Goal: Information Seeking & Learning: Learn about a topic

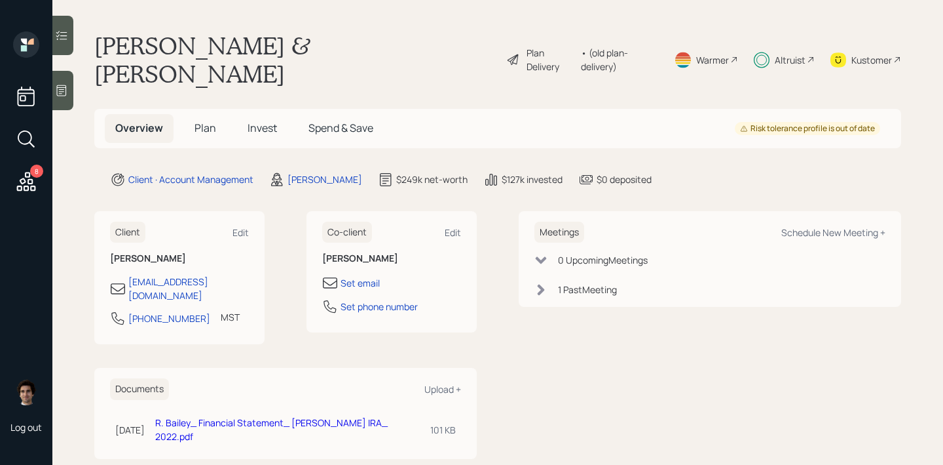
click at [203, 121] on span "Plan" at bounding box center [206, 128] width 22 height 14
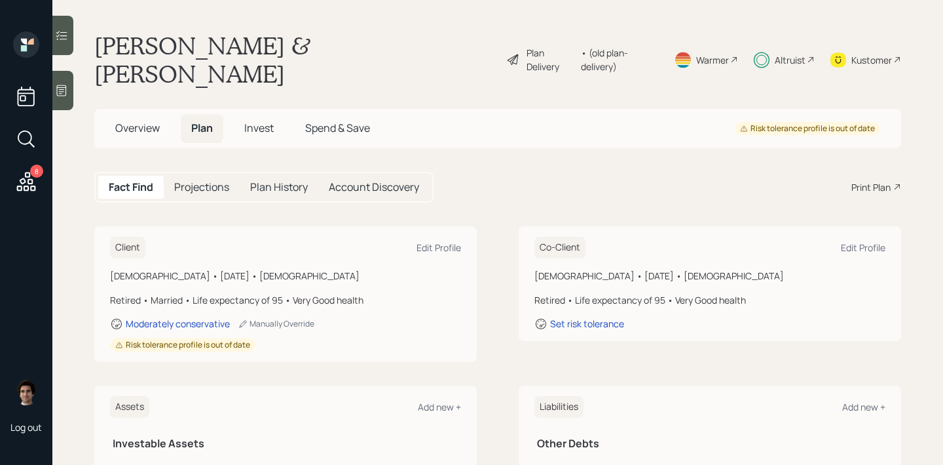
click at [535, 46] on div "Plan Delivery" at bounding box center [540, 60] width 69 height 28
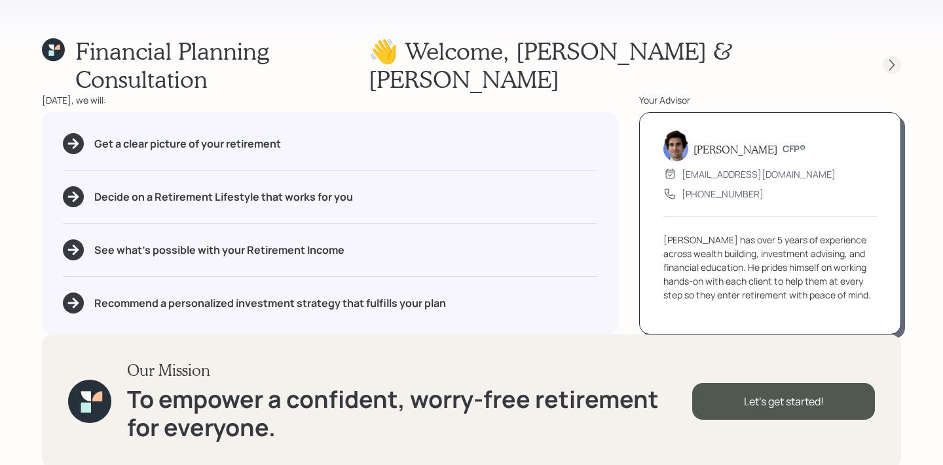
click at [886, 58] on icon at bounding box center [892, 64] width 13 height 13
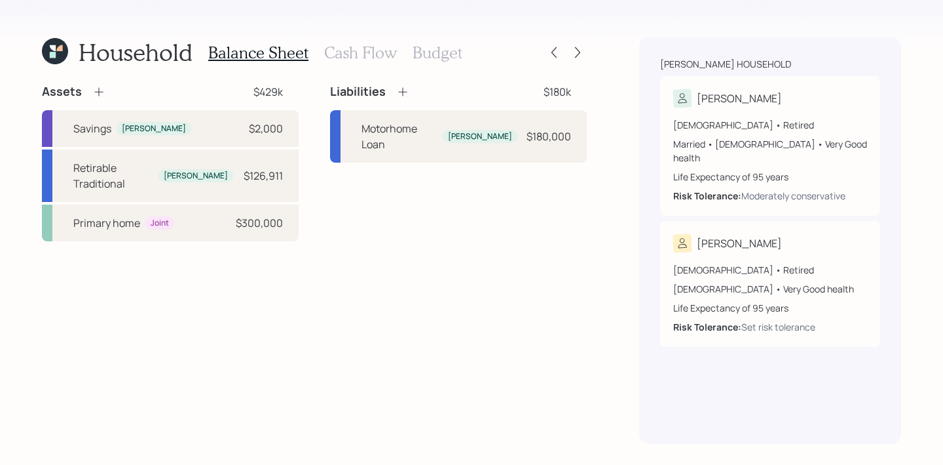
click at [566, 48] on div at bounding box center [566, 52] width 42 height 18
click at [573, 50] on icon at bounding box center [577, 52] width 13 height 13
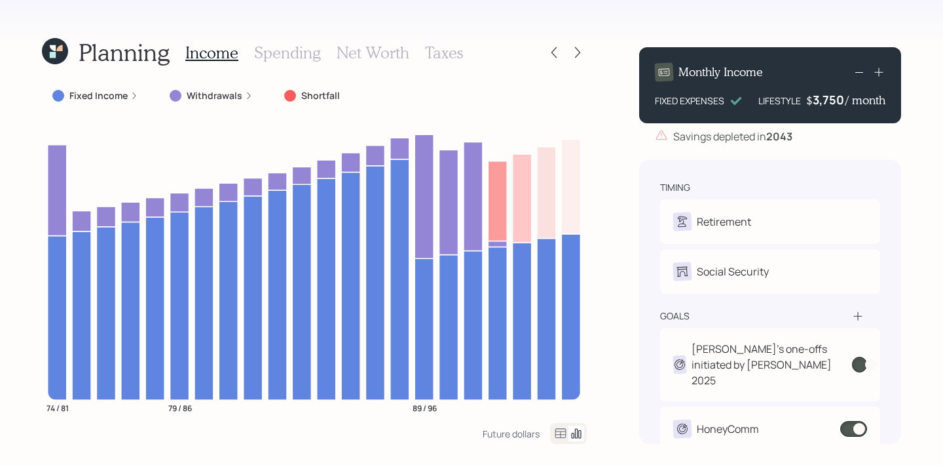
click at [573, 50] on icon at bounding box center [577, 52] width 13 height 13
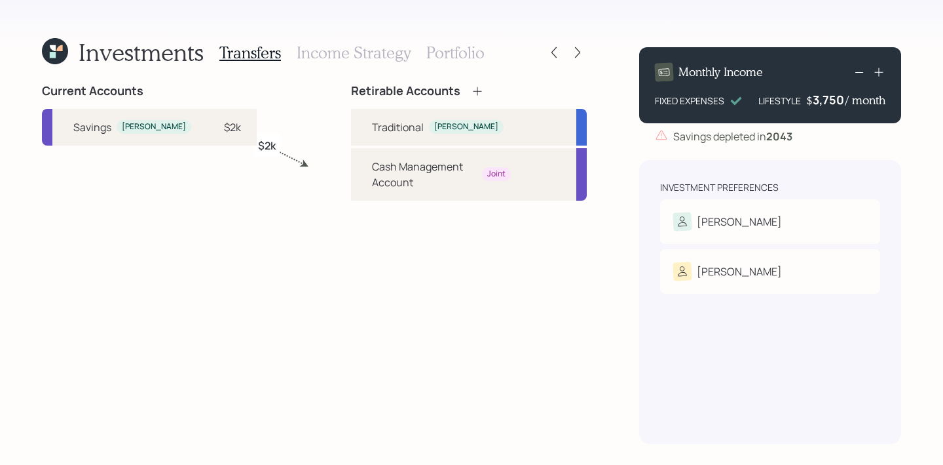
click at [483, 43] on div "Investments Transfers Income Strategy Portfolio" at bounding box center [314, 52] width 545 height 31
click at [461, 47] on h3 "Portfolio" at bounding box center [456, 52] width 58 height 19
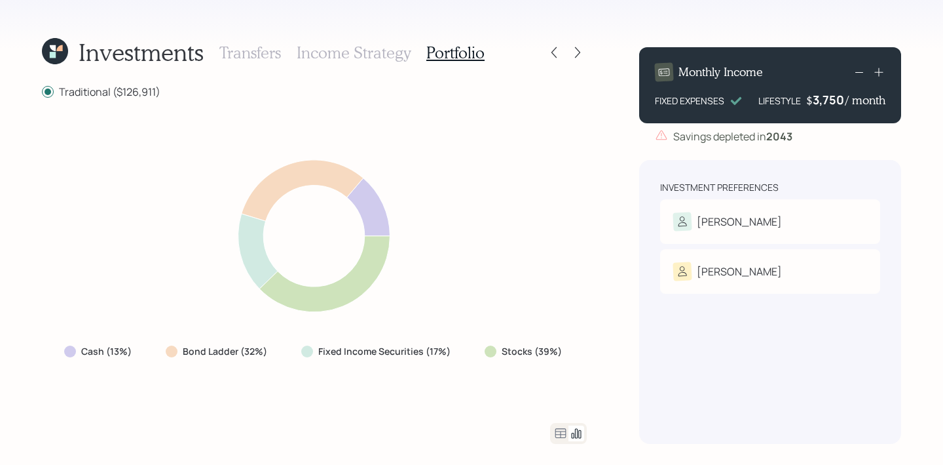
click at [551, 429] on div at bounding box center [568, 433] width 37 height 21
click at [570, 435] on icon at bounding box center [577, 433] width 16 height 16
click at [564, 435] on icon at bounding box center [561, 433] width 16 height 16
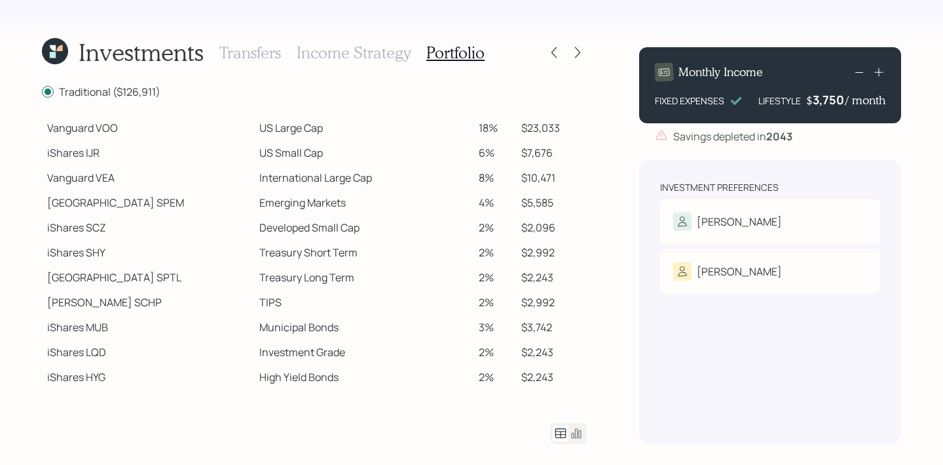
scroll to position [259, 0]
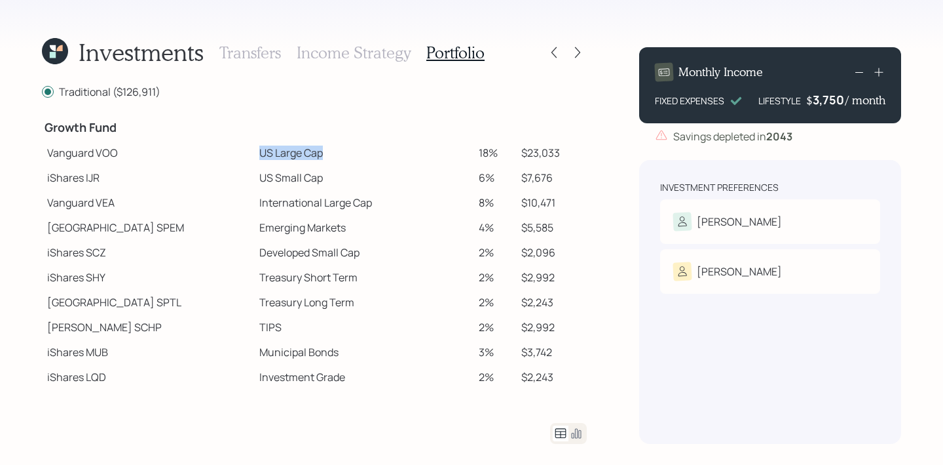
drag, startPoint x: 278, startPoint y: 155, endPoint x: 181, endPoint y: 148, distance: 97.8
click at [181, 148] on tr "Vanguard VOO US Large Cap 18% $23,033" at bounding box center [314, 152] width 545 height 25
drag, startPoint x: 276, startPoint y: 183, endPoint x: 190, endPoint y: 183, distance: 85.8
click at [190, 183] on tr "iShares IJR US Small Cap 6% $7,676" at bounding box center [314, 177] width 545 height 25
drag, startPoint x: 335, startPoint y: 200, endPoint x: 203, endPoint y: 199, distance: 132.4
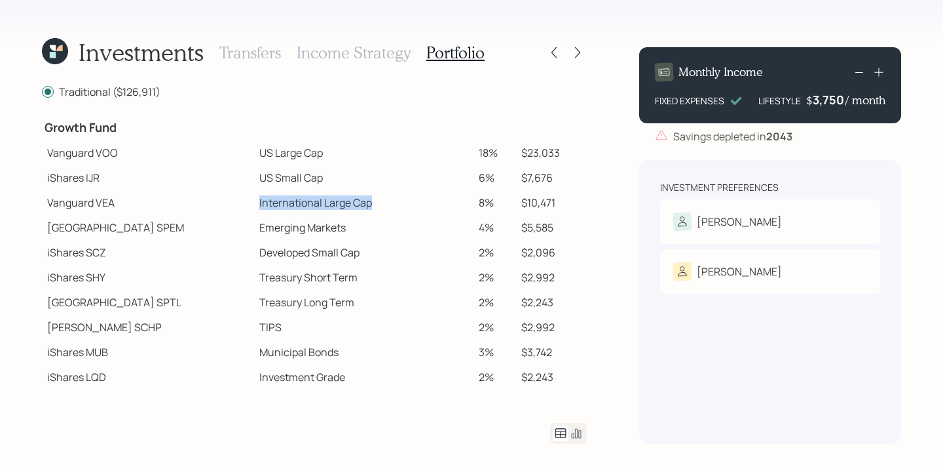
click at [203, 199] on tr "Vanguard VEA International Large Cap 8% $10,471" at bounding box center [314, 202] width 545 height 25
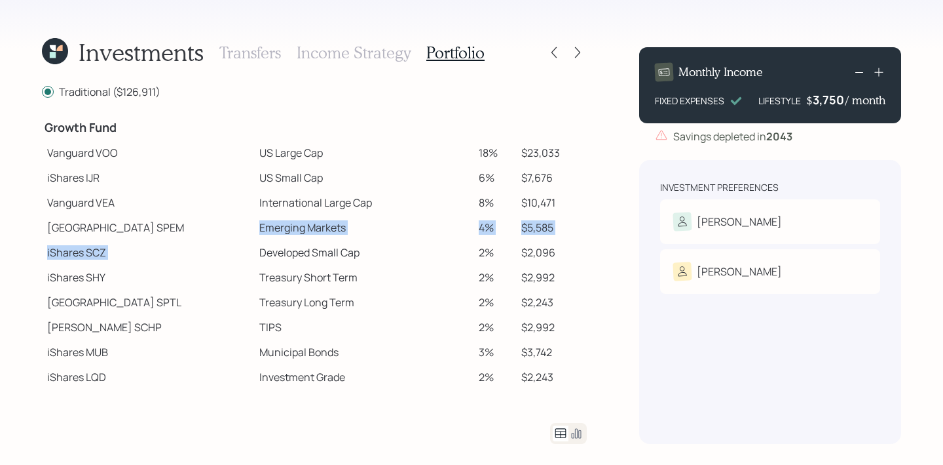
drag, startPoint x: 309, startPoint y: 240, endPoint x: 221, endPoint y: 218, distance: 89.9
click at [221, 218] on tbody "Spend Fund CASH Cash 12% $15,362 CASH Cash (Account Management) 1% $1,269 Stabi…" at bounding box center [314, 159] width 545 height 609
click at [256, 254] on td "Developed Small Cap" at bounding box center [363, 252] width 219 height 25
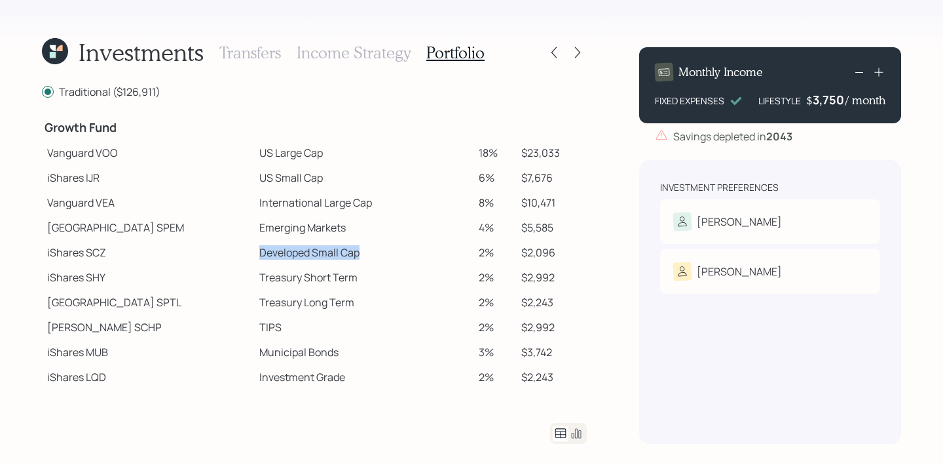
drag, startPoint x: 314, startPoint y: 254, endPoint x: 204, endPoint y: 246, distance: 110.4
click at [204, 246] on tr "iShares SCZ Developed Small Cap 2% $2,096" at bounding box center [314, 252] width 545 height 25
click at [254, 246] on td "Developed Small Cap" at bounding box center [363, 252] width 219 height 25
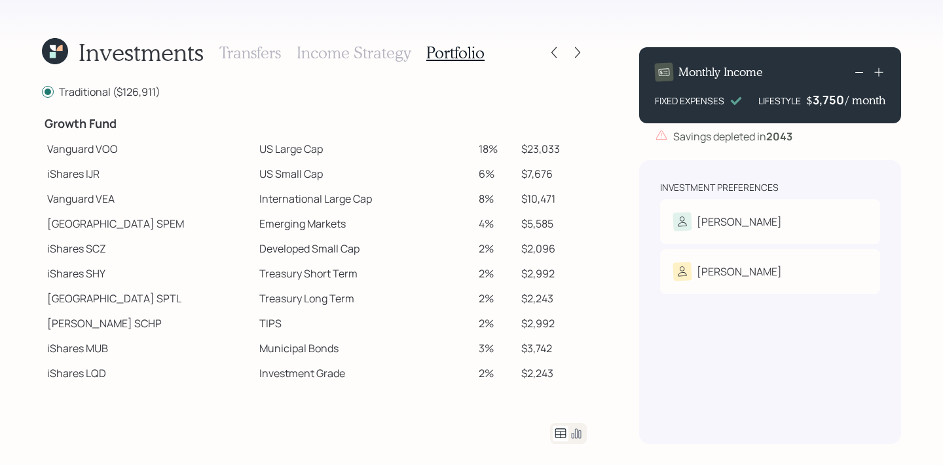
scroll to position [264, 0]
drag, startPoint x: 484, startPoint y: 151, endPoint x: 448, endPoint y: 151, distance: 36.0
click at [448, 151] on tr "Vanguard VOO US Large Cap 18% $23,033" at bounding box center [314, 148] width 545 height 25
drag, startPoint x: 286, startPoint y: 149, endPoint x: 173, endPoint y: 145, distance: 112.7
click at [173, 145] on tr "Vanguard VOO US Large Cap 18% $23,033" at bounding box center [314, 148] width 545 height 25
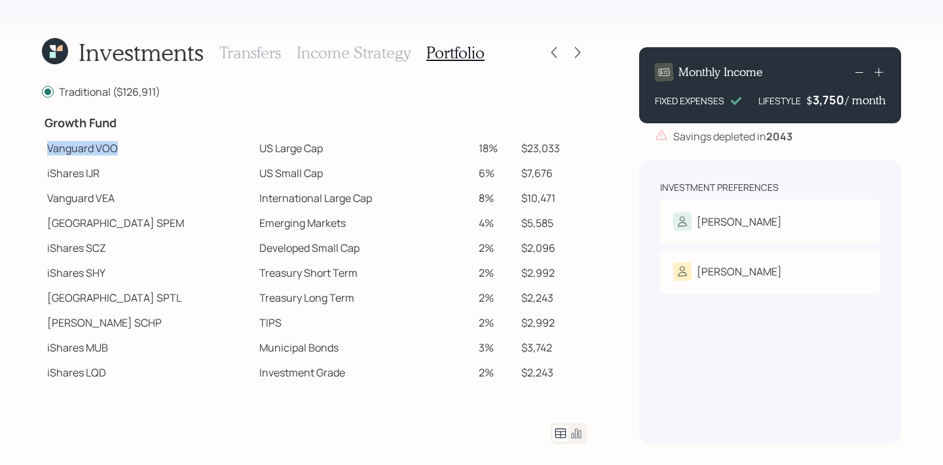
drag, startPoint x: 119, startPoint y: 145, endPoint x: 45, endPoint y: 155, distance: 74.0
click at [45, 155] on td "Vanguard VOO" at bounding box center [148, 148] width 212 height 25
click at [113, 164] on td "iShares IJR" at bounding box center [148, 173] width 212 height 25
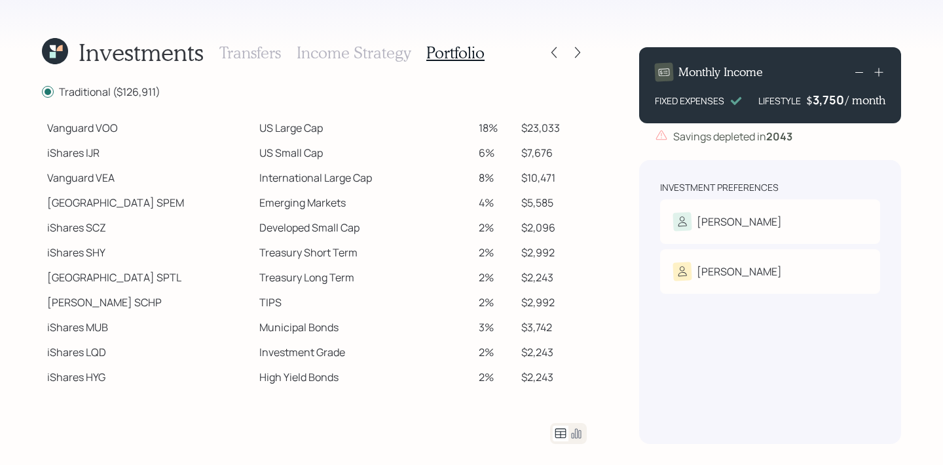
scroll to position [337, 0]
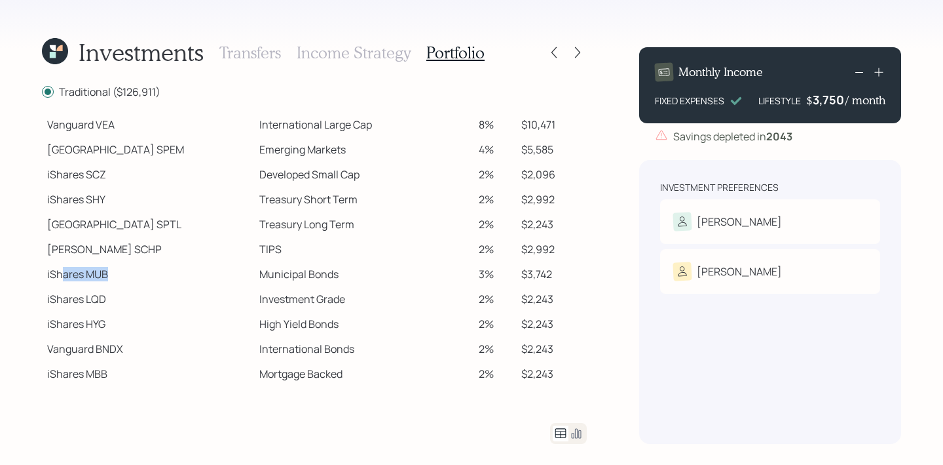
drag, startPoint x: 118, startPoint y: 279, endPoint x: 58, endPoint y: 278, distance: 59.6
click at [58, 278] on td "iShares MUB" at bounding box center [148, 273] width 212 height 25
click at [102, 285] on td "iShares MUB" at bounding box center [148, 273] width 212 height 25
drag, startPoint x: 294, startPoint y: 271, endPoint x: 202, endPoint y: 267, distance: 92.5
click at [202, 267] on tr "iShares MUB Municipal Bonds 3% $3,742" at bounding box center [314, 273] width 545 height 25
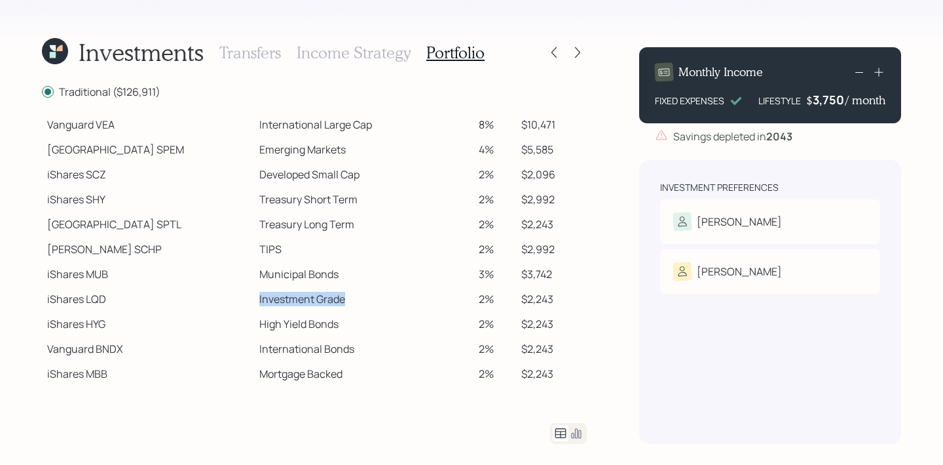
drag, startPoint x: 300, startPoint y: 301, endPoint x: 207, endPoint y: 292, distance: 93.5
click at [254, 292] on td "Investment Grade" at bounding box center [363, 298] width 219 height 25
click at [97, 296] on td "iShares LQD" at bounding box center [148, 298] width 212 height 25
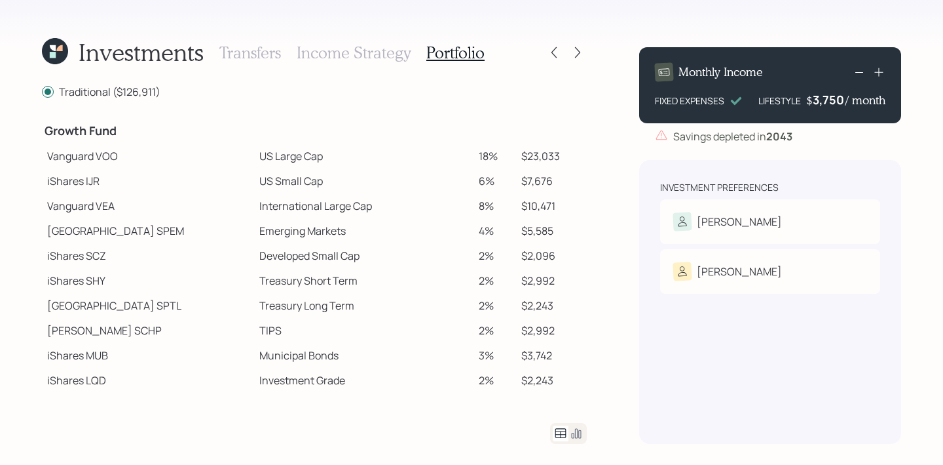
scroll to position [251, 0]
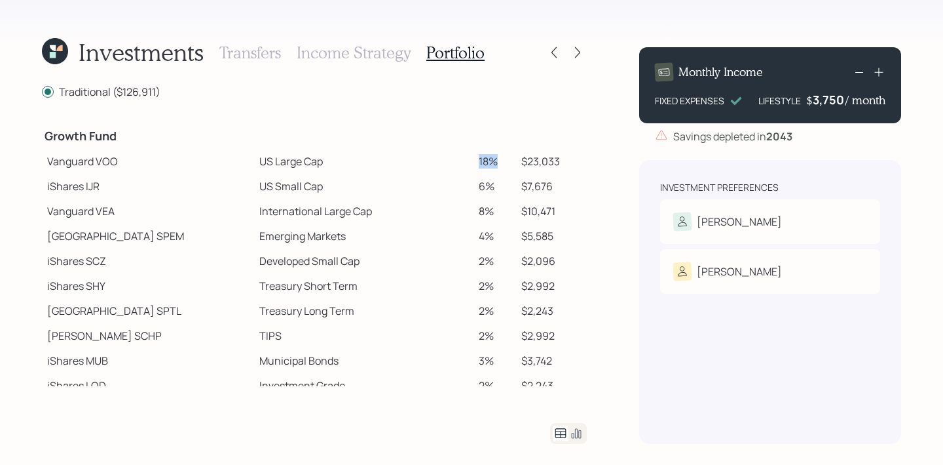
drag, startPoint x: 482, startPoint y: 164, endPoint x: 425, endPoint y: 164, distance: 57.0
click at [425, 164] on tr "Vanguard VOO US Large Cap 18% $23,033" at bounding box center [314, 161] width 545 height 25
click at [427, 168] on td "US Large Cap" at bounding box center [363, 161] width 219 height 25
